Goal: Task Accomplishment & Management: Manage account settings

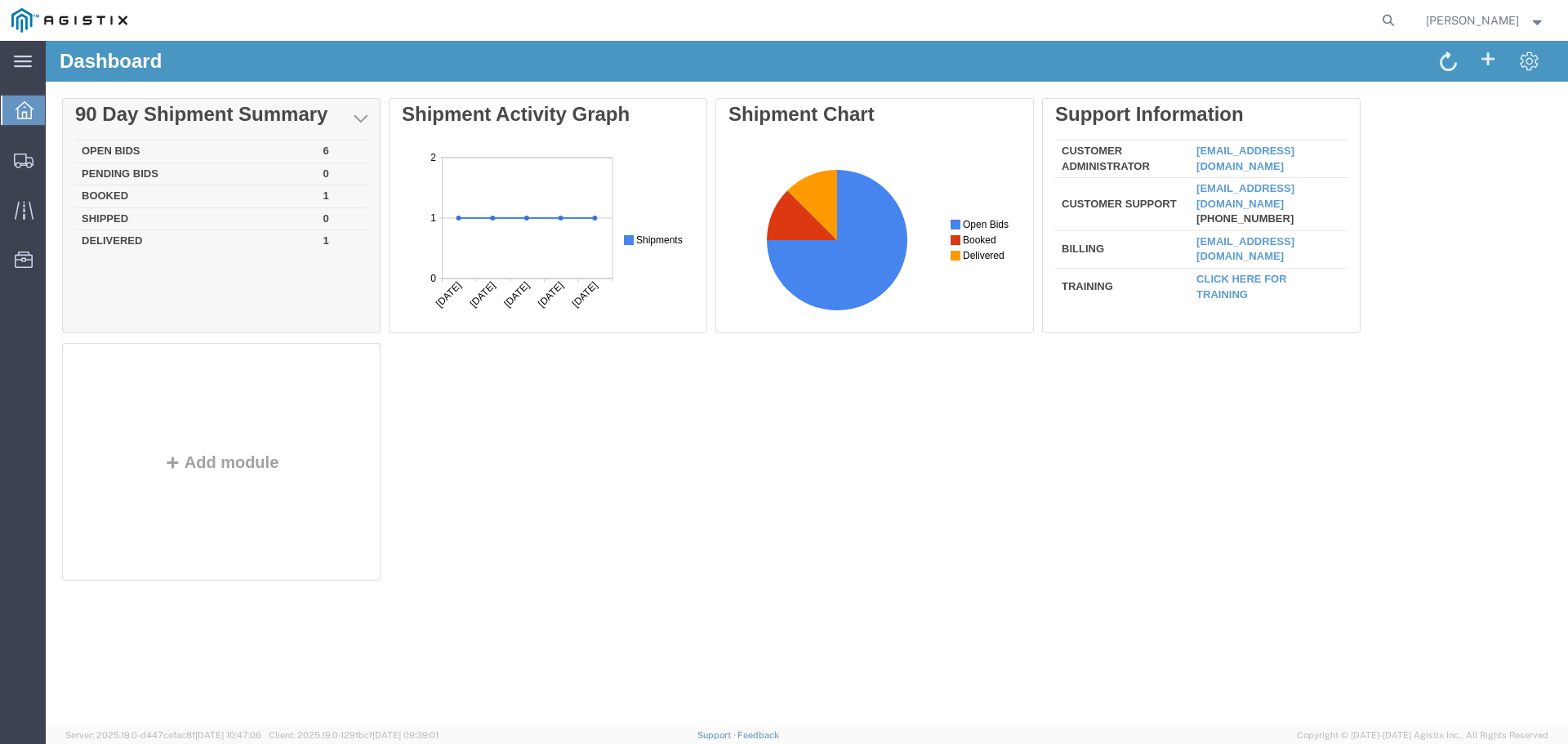
click at [104, 198] on td "Booked" at bounding box center [196, 197] width 242 height 23
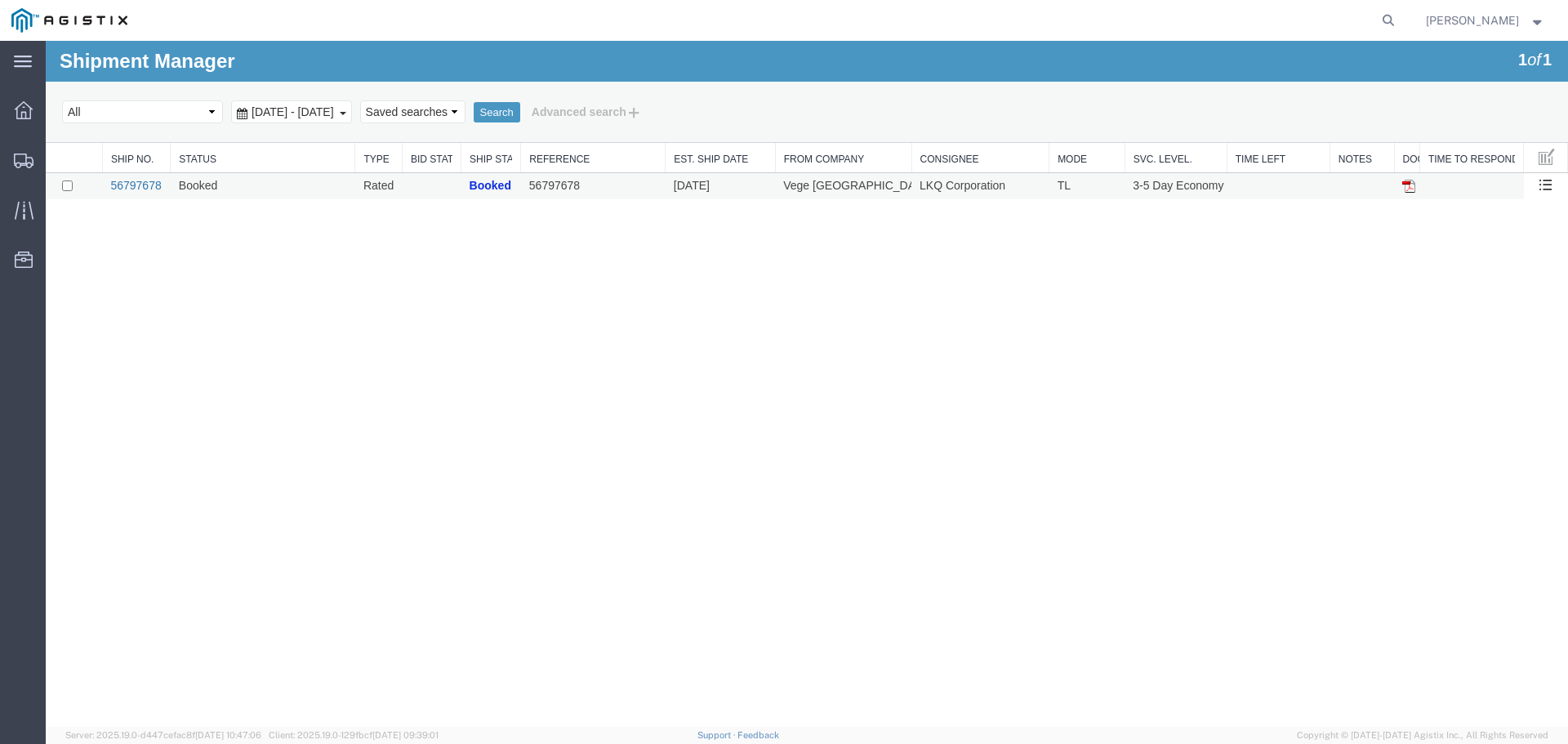
click at [141, 184] on link "56797678" at bounding box center [135, 186] width 50 height 13
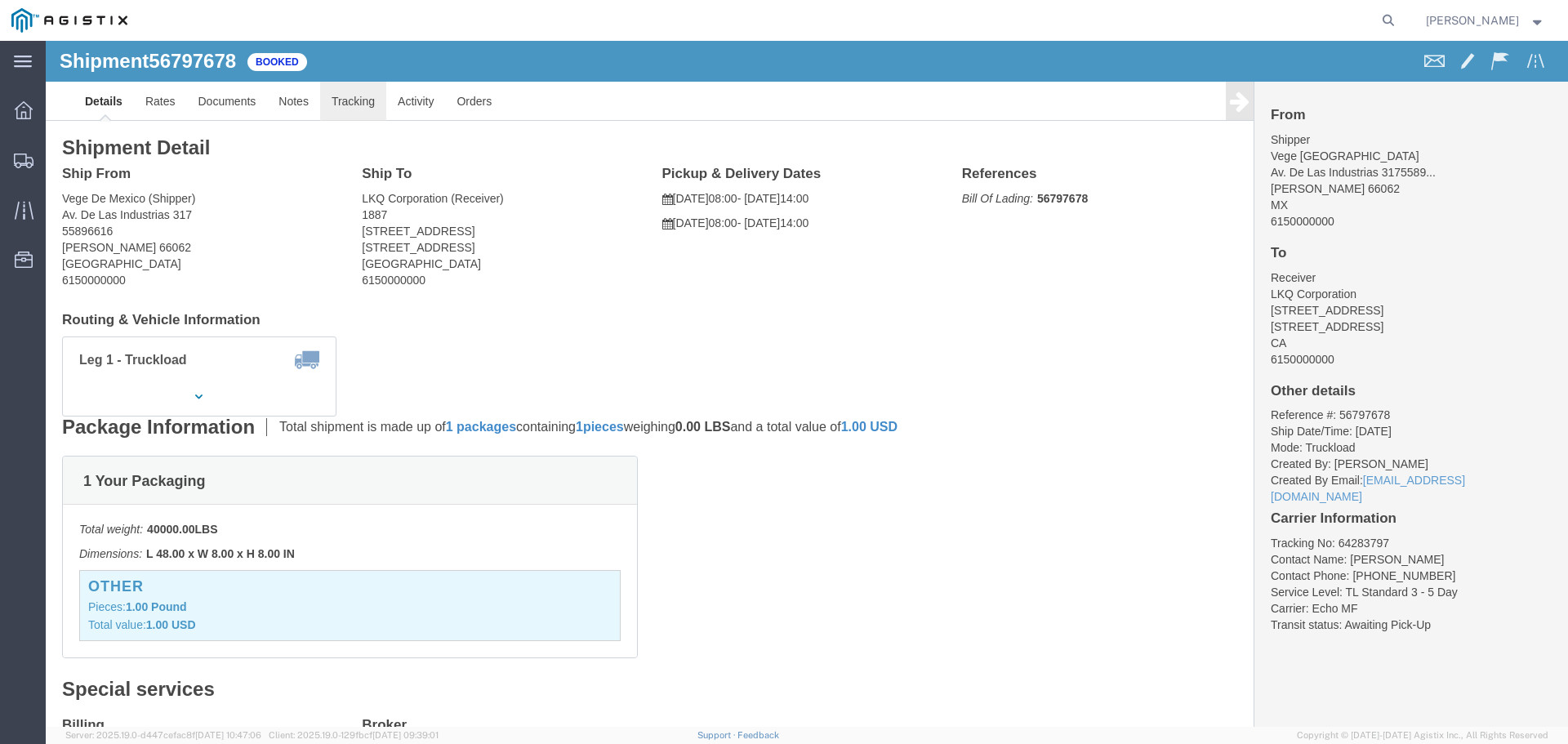
click link "Tracking"
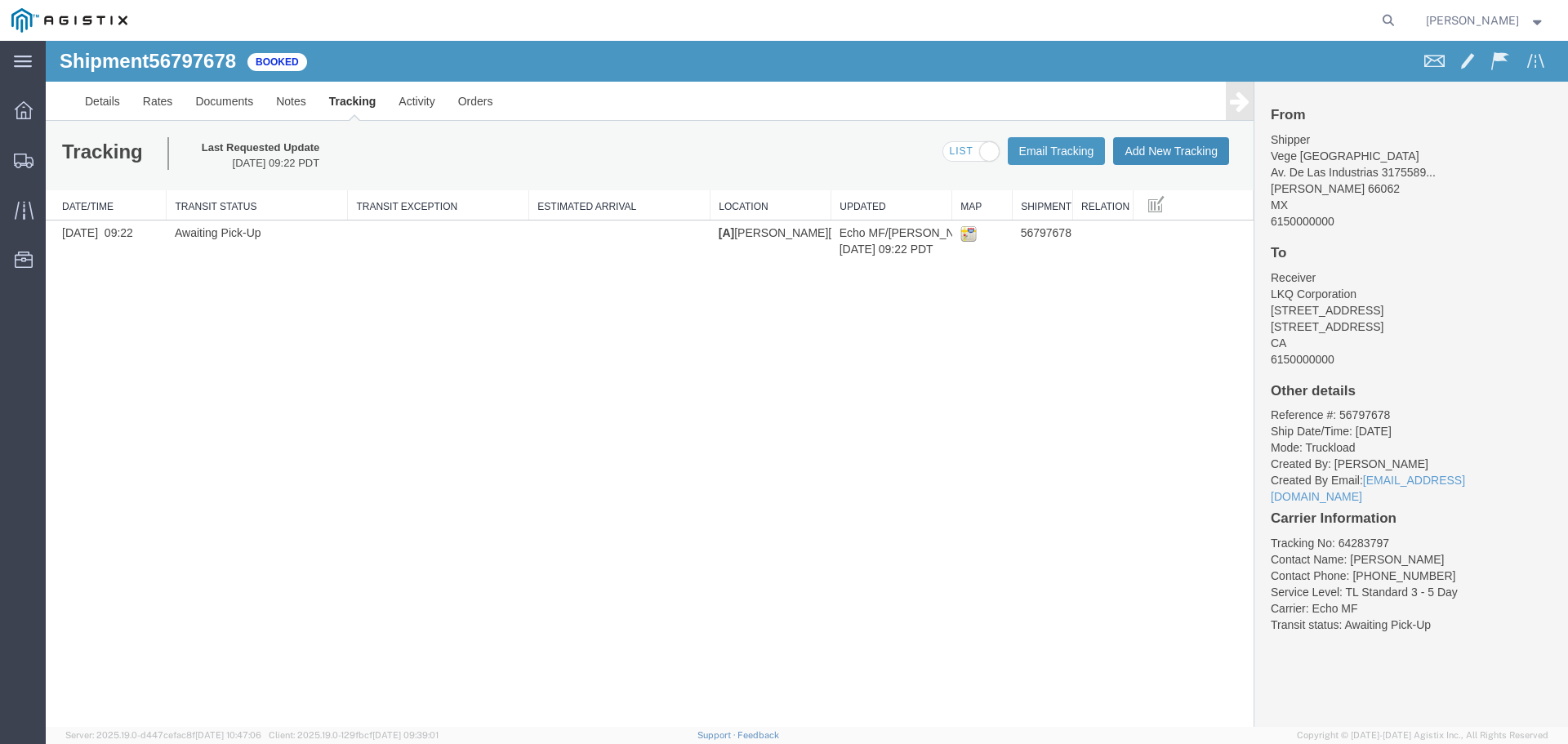
click at [1196, 159] on button "Add New Tracking" at bounding box center [1171, 151] width 116 height 28
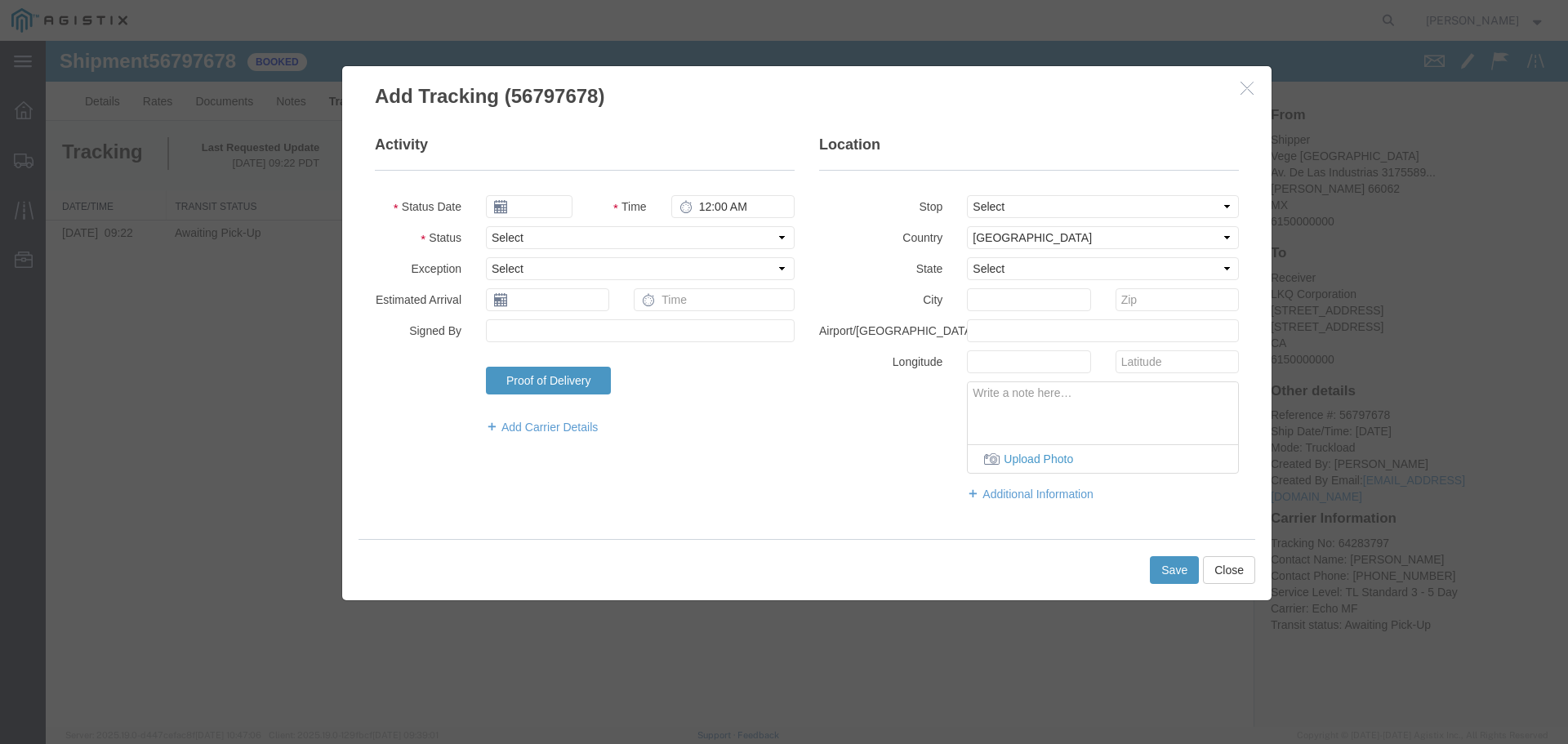
type input "[DATE]"
type input "4:00 PM"
click at [580, 243] on select "Select Arrival Notice Available Arrival Notice Imported Arrive at Delivery Loca…" at bounding box center [640, 238] width 309 height 23
select select "PICKEDUP"
click at [486, 226] on select "Select Arrival Notice Available Arrival Notice Imported Arrive at Delivery Loca…" at bounding box center [640, 238] width 309 height 23
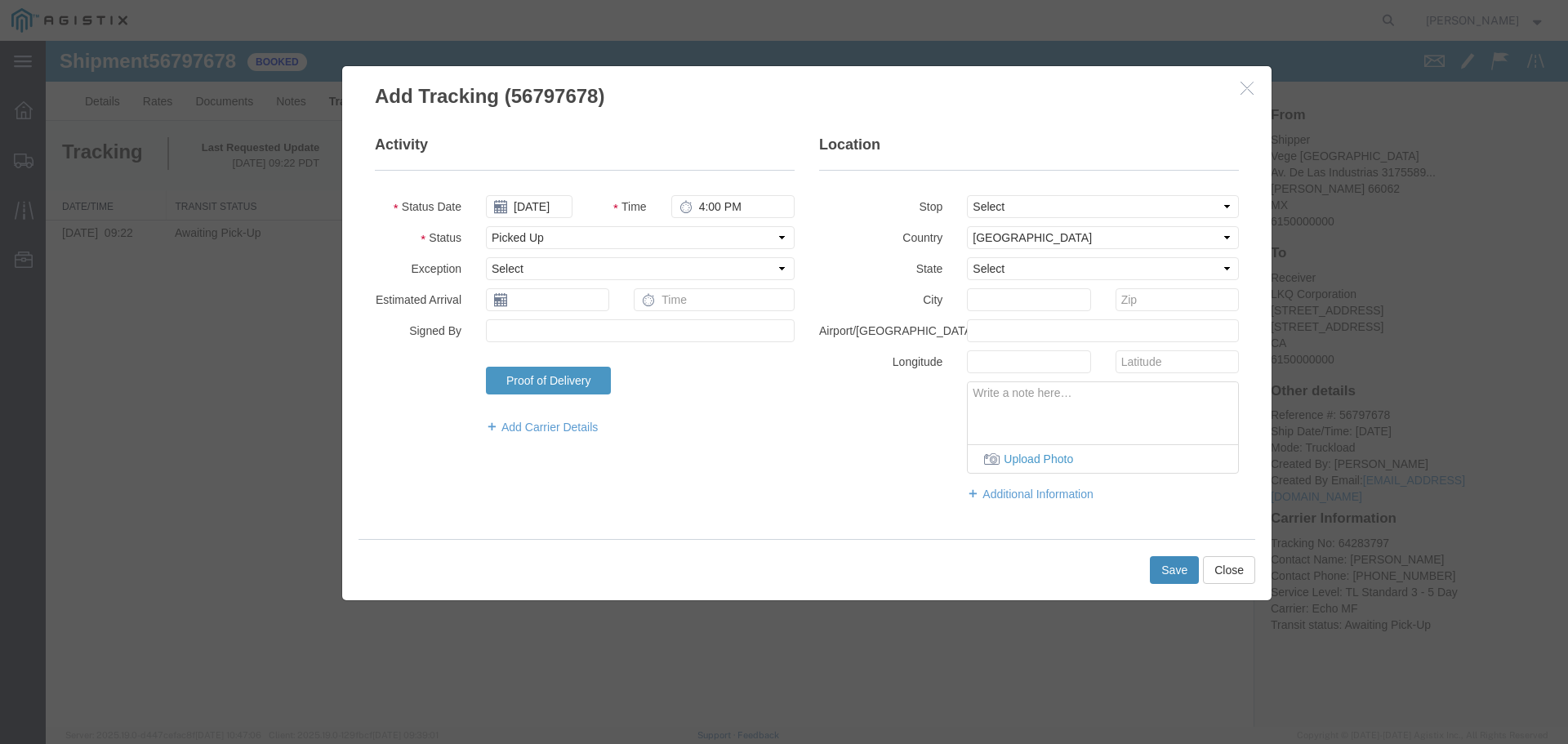
click at [1176, 574] on button "Save" at bounding box center [1173, 570] width 49 height 28
